Goal: Find specific page/section: Find specific page/section

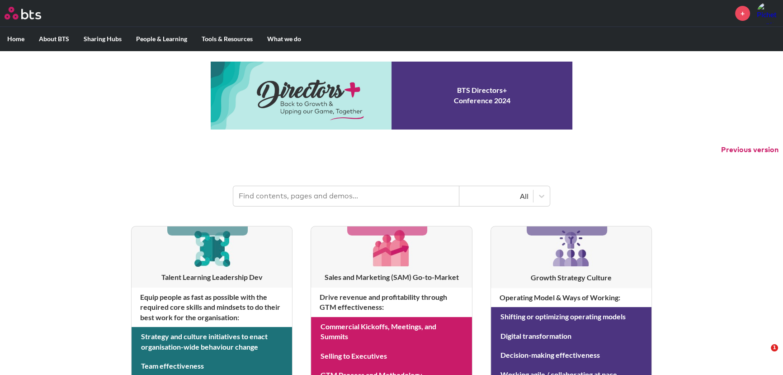
click at [328, 188] on input "text" at bounding box center [346, 196] width 226 height 20
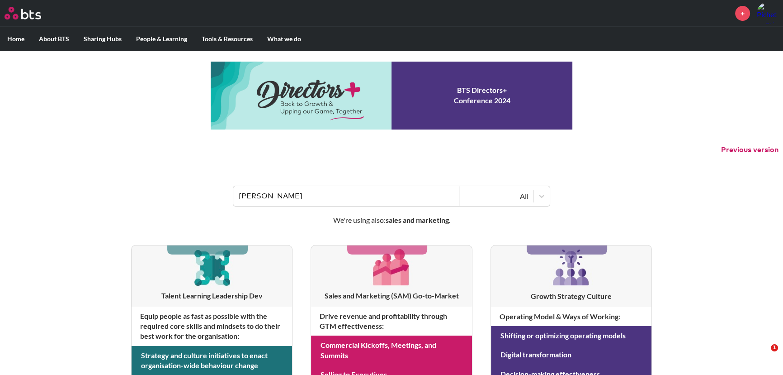
type input "[PERSON_NAME]"
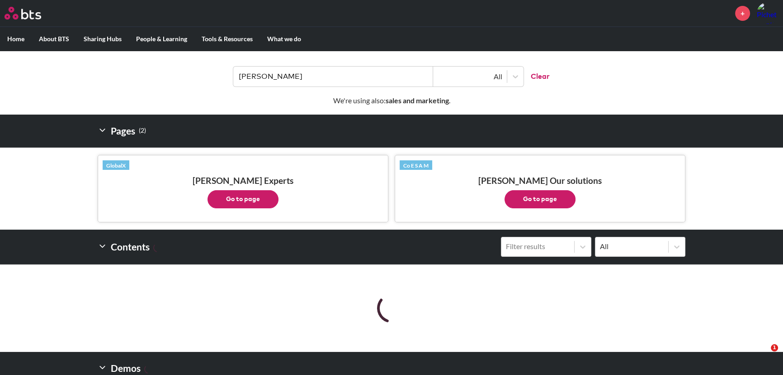
scroll to position [123, 0]
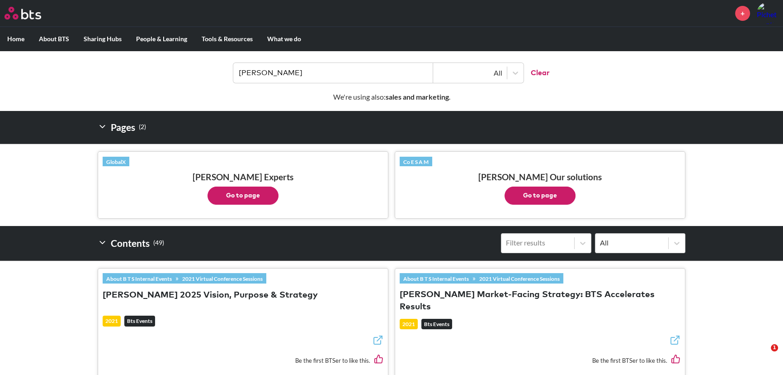
click at [556, 194] on button "Go to page" at bounding box center [540, 195] width 71 height 18
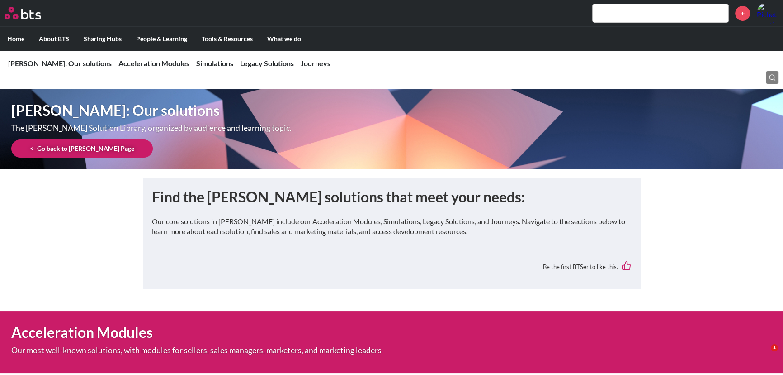
click at [57, 148] on link "<- Go back to SAM CoE Page" at bounding box center [82, 148] width 142 height 18
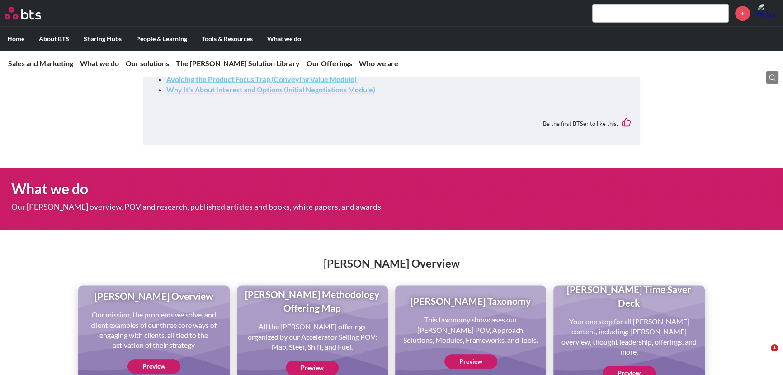
scroll to position [740, 0]
